Goal: Communication & Community: Answer question/provide support

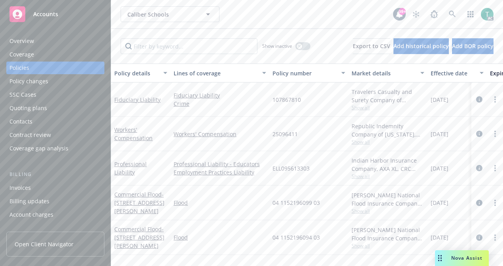
scroll to position [24, 0]
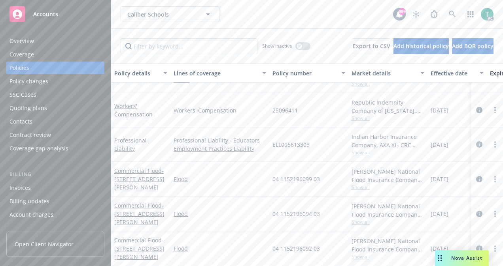
click at [464, 257] on span "Nova Assist" at bounding box center [466, 258] width 31 height 7
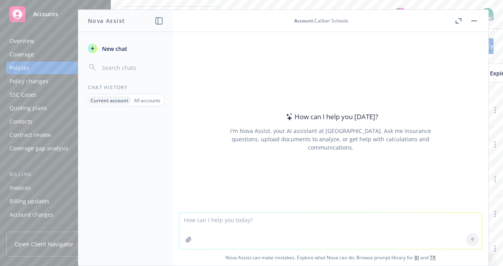
click at [248, 225] on textarea at bounding box center [330, 231] width 303 height 36
type textarea "Make this sound more professional"
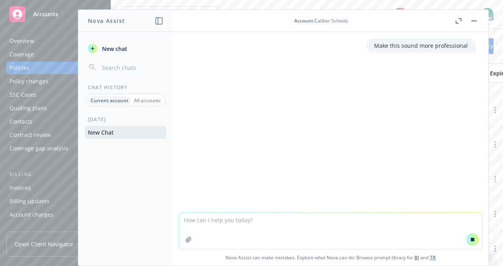
click at [248, 225] on textarea at bounding box center [330, 231] width 303 height 36
paste textarea "Hello Arzu, I was out of the office last week so let me start by apologizing fo…"
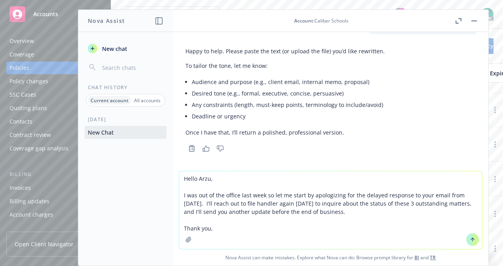
scroll to position [20, 0]
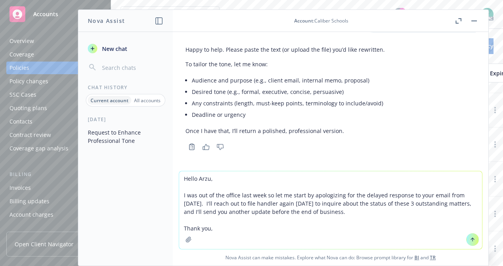
type textarea "Hello Arzu, I was out of the office last week so let me start by apologizing fo…"
click at [469, 234] on button at bounding box center [472, 240] width 13 height 13
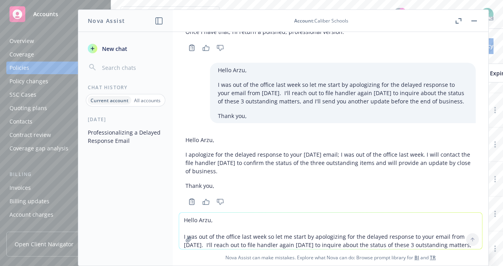
scroll to position [133, 0]
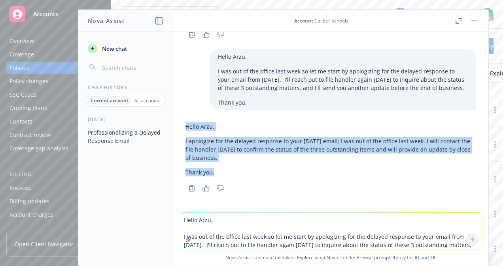
drag, startPoint x: 220, startPoint y: 173, endPoint x: 176, endPoint y: 127, distance: 62.9
click at [176, 127] on div "Make this sound more professional Happy to help. Please paste the text (or uplo…" at bounding box center [330, 122] width 315 height 181
copy div "Hello [PERSON_NAME], I apologize for the delayed response to your [DATE] email;…"
click at [117, 49] on span "New chat" at bounding box center [113, 49] width 27 height 8
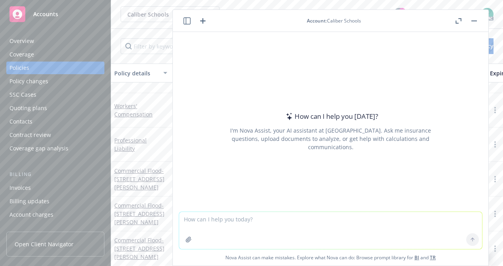
click at [195, 229] on textarea at bounding box center [330, 230] width 303 height 37
type textarea "Please make this sound more professional"
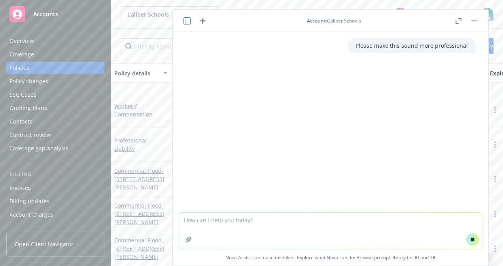
click at [195, 229] on textarea at bounding box center [330, 231] width 303 height 36
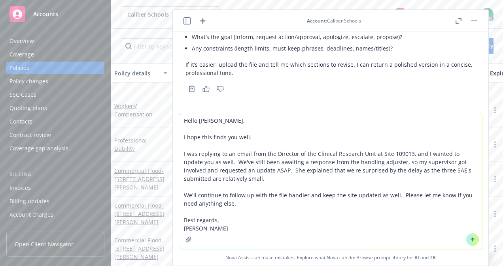
type textarea "Hello [PERSON_NAME], I hope this finds you well. I was replying to an email fro…"
click at [470, 241] on icon at bounding box center [473, 240] width 6 height 6
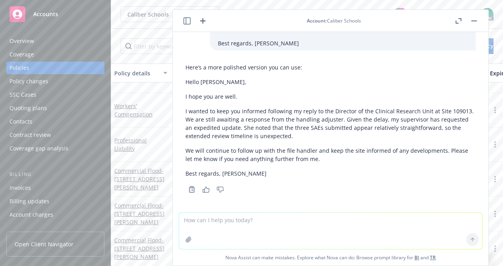
scroll to position [230, 0]
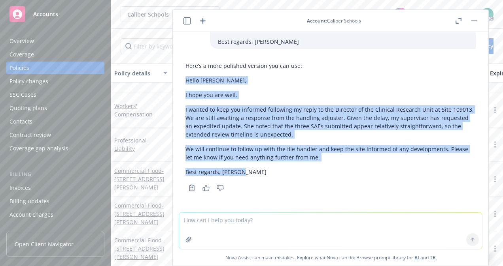
drag, startPoint x: 244, startPoint y: 172, endPoint x: 181, endPoint y: 82, distance: 110.1
click at [181, 82] on div "Here’s a more polished version you can use: Hello [PERSON_NAME], I hope you are…" at bounding box center [330, 126] width 303 height 135
copy div "Hello [PERSON_NAME], I hope you are well. I wanted to keep you informed followi…"
